Goal: Task Accomplishment & Management: Use online tool/utility

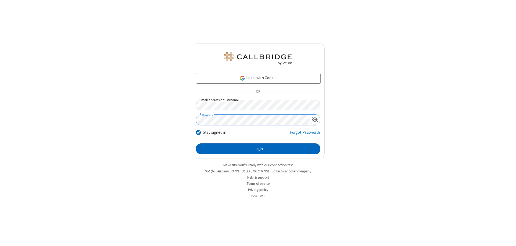
click at [258, 149] on button "Login" at bounding box center [258, 149] width 124 height 11
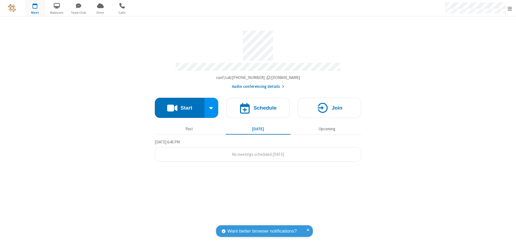
click at [180, 105] on button "Start" at bounding box center [180, 108] width 50 height 20
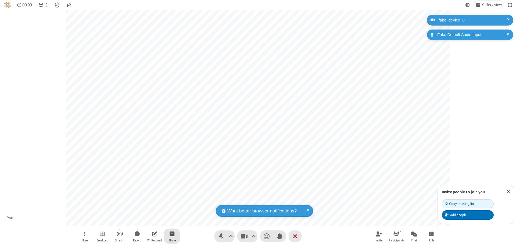
click at [172, 234] on span "Start sharing" at bounding box center [172, 234] width 5 height 7
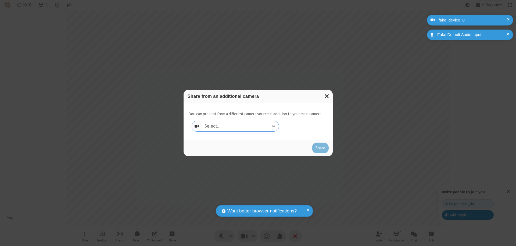
click at [240, 126] on div "Select..." at bounding box center [240, 126] width 77 height 10
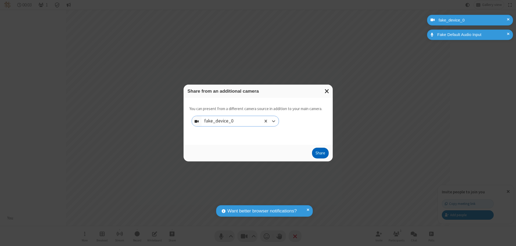
click at [320, 154] on button "Share" at bounding box center [320, 153] width 17 height 11
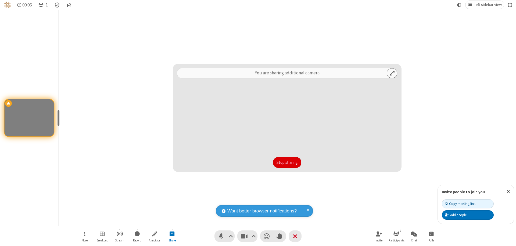
click at [287, 163] on button "Stop sharing" at bounding box center [287, 162] width 28 height 11
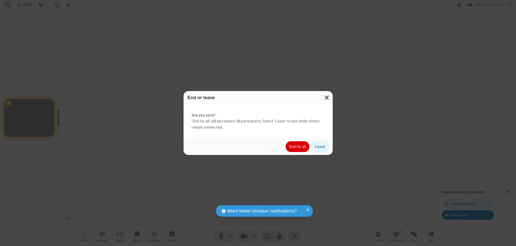
click at [298, 147] on button "End for all" at bounding box center [298, 146] width 24 height 11
